Goal: Task Accomplishment & Management: Manage account settings

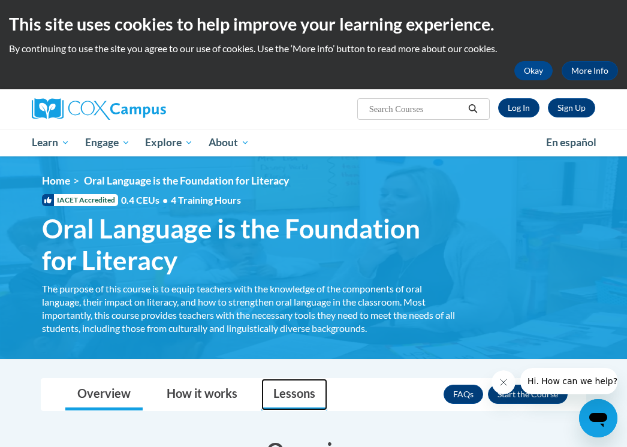
click at [294, 386] on link "Lessons" at bounding box center [294, 395] width 66 height 32
click at [512, 102] on link "Log In" at bounding box center [518, 107] width 41 height 19
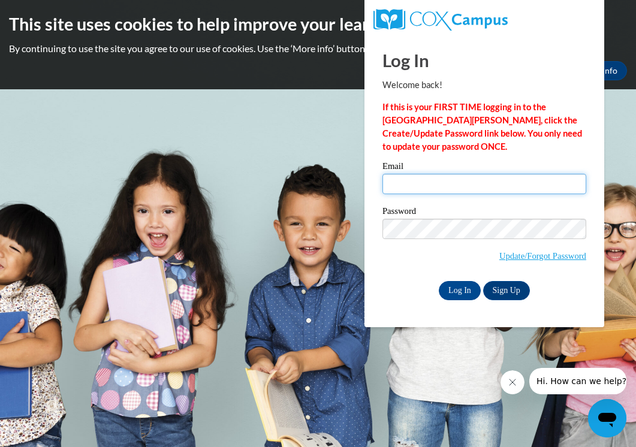
type input "kuffourba@vcu.edu"
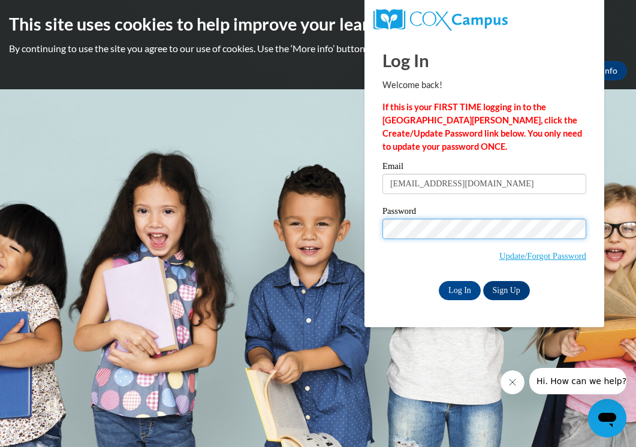
click at [458, 288] on input "Log In" at bounding box center [459, 290] width 42 height 19
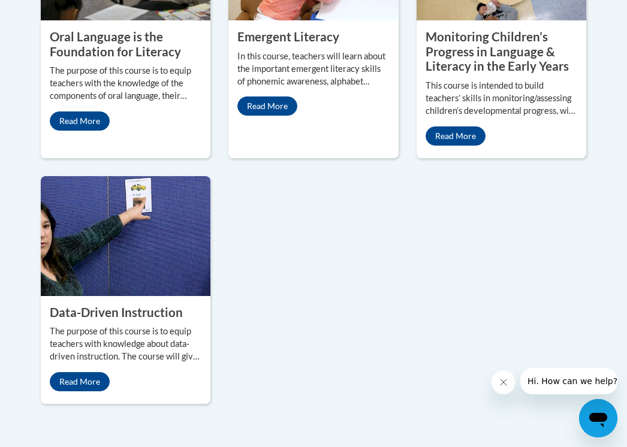
scroll to position [1331, 0]
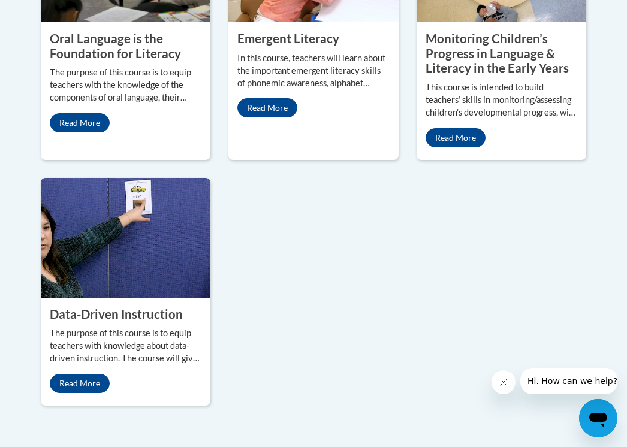
click at [128, 60] on property "Oral Language is the Foundation for Literacy" at bounding box center [115, 45] width 131 height 29
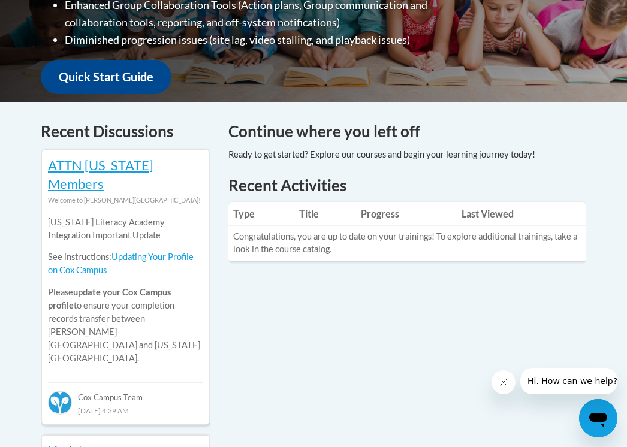
scroll to position [386, 0]
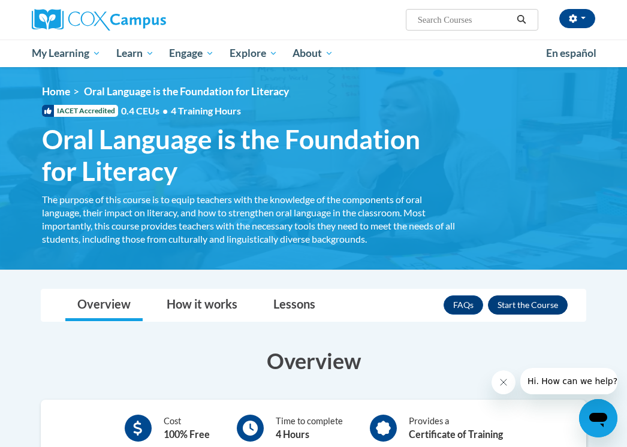
click at [518, 308] on button "Enroll" at bounding box center [528, 304] width 80 height 19
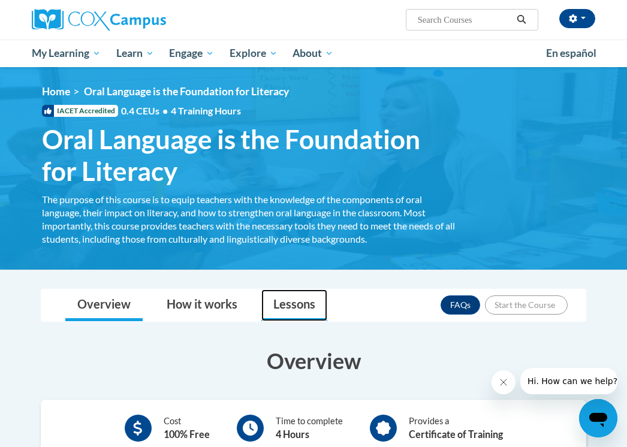
click at [304, 307] on link "Lessons" at bounding box center [294, 305] width 66 height 32
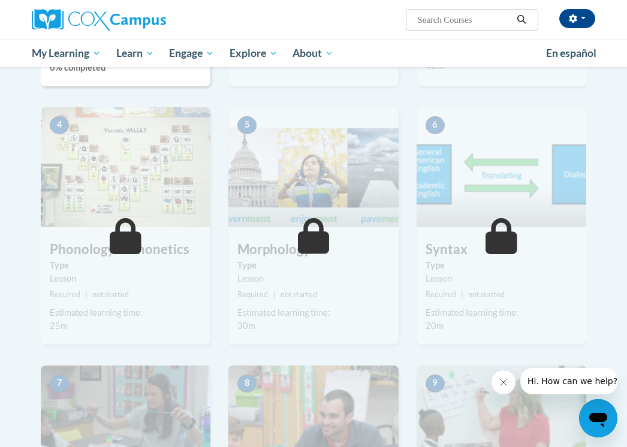
scroll to position [532, 0]
